Goal: Task Accomplishment & Management: Use online tool/utility

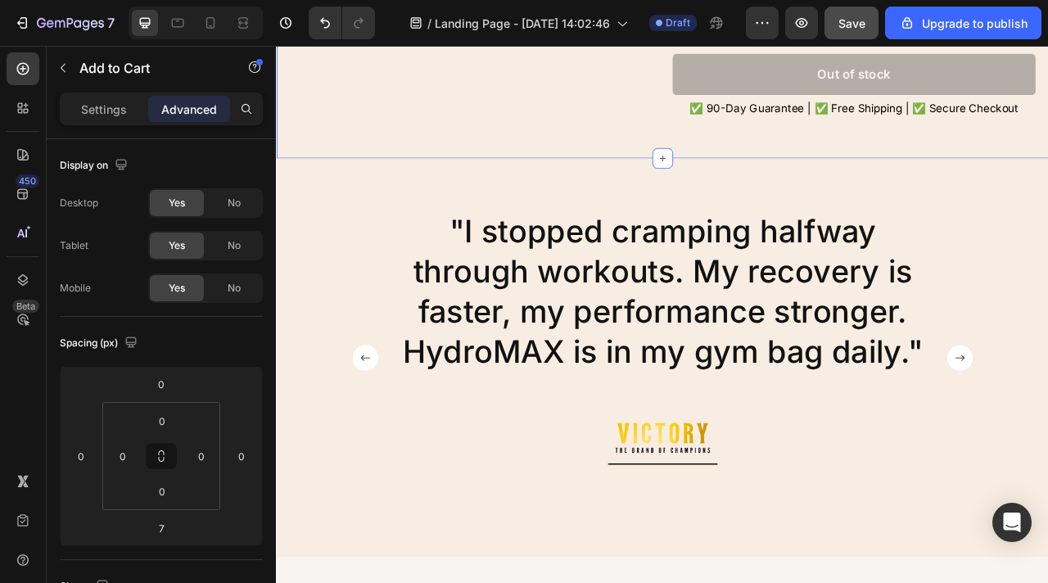
scroll to position [4984, 0]
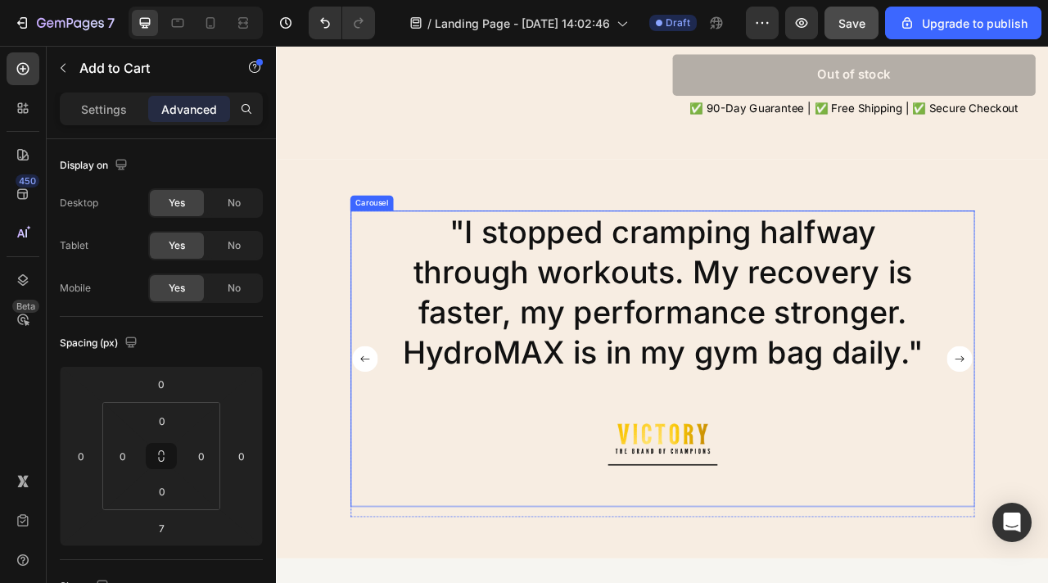
click at [398, 444] on rect "Carousel Back Arrow" at bounding box center [388, 443] width 33 height 33
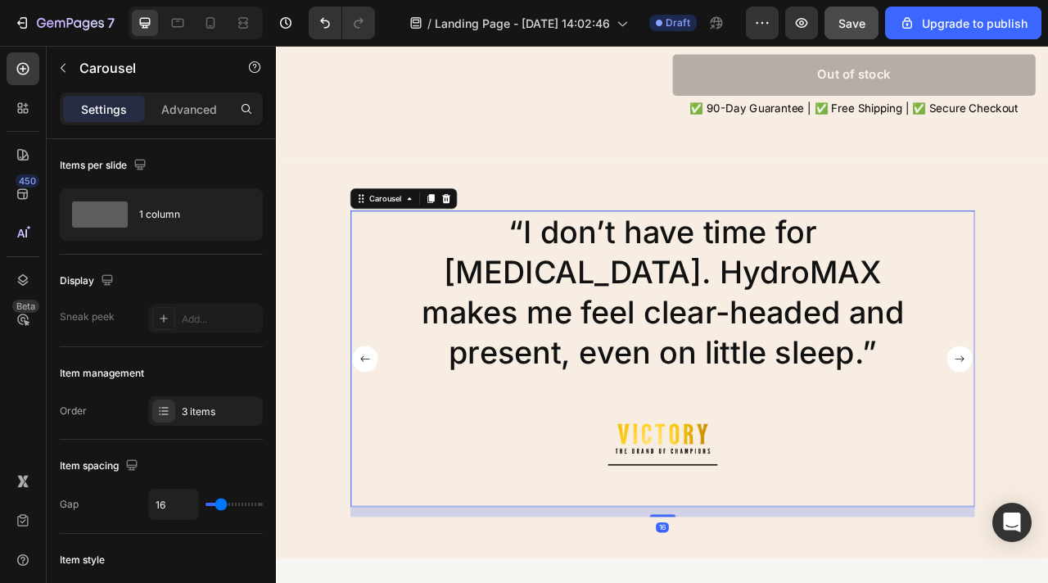
click at [398, 444] on rect "Carousel Back Arrow" at bounding box center [388, 443] width 33 height 33
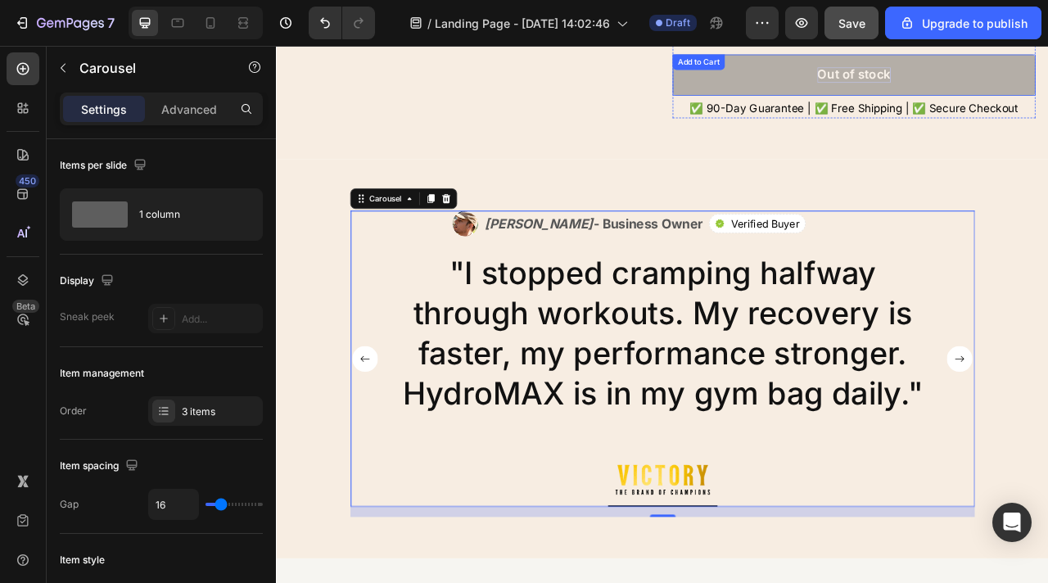
click at [1017, 84] on div "Out of stock" at bounding box center [1010, 83] width 93 height 20
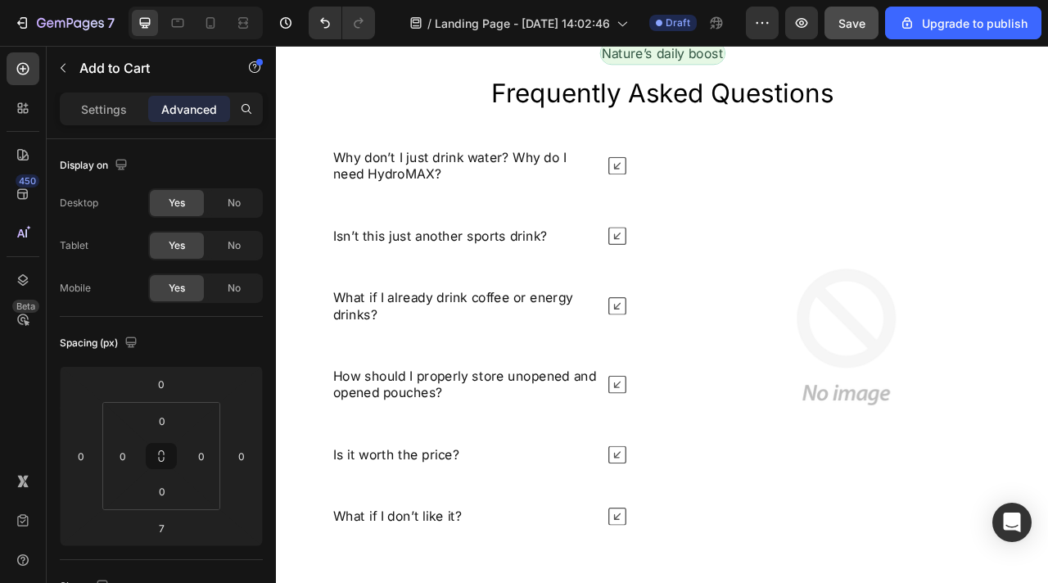
scroll to position [6820, 0]
